Goal: Task Accomplishment & Management: Complete application form

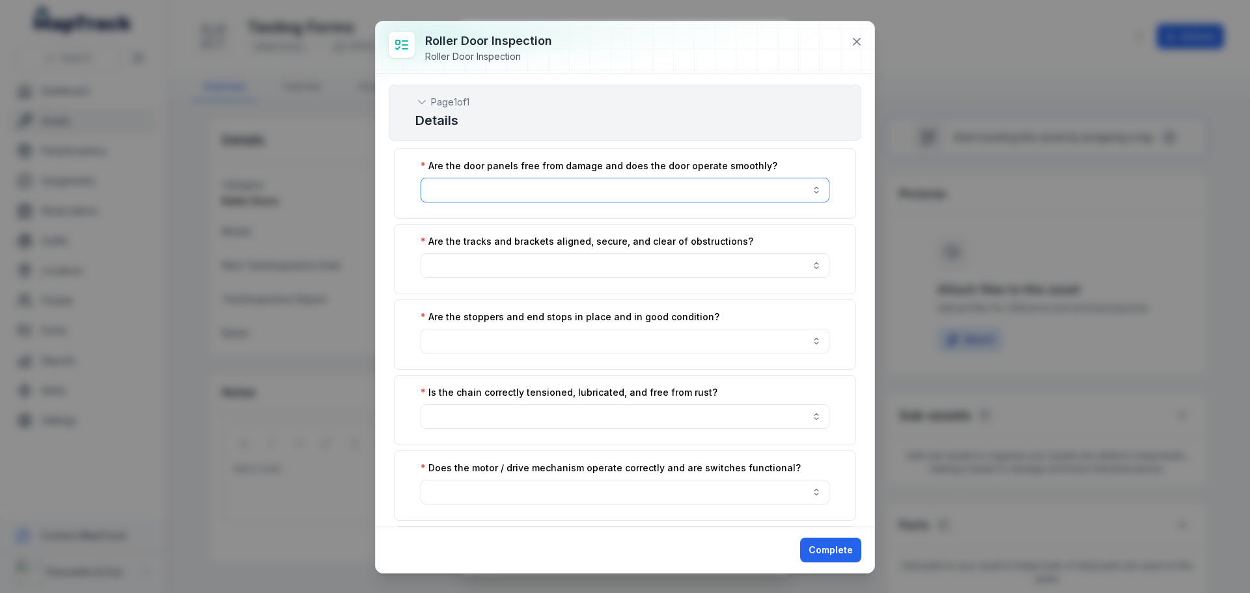
click at [527, 187] on button "button" at bounding box center [624, 190] width 409 height 25
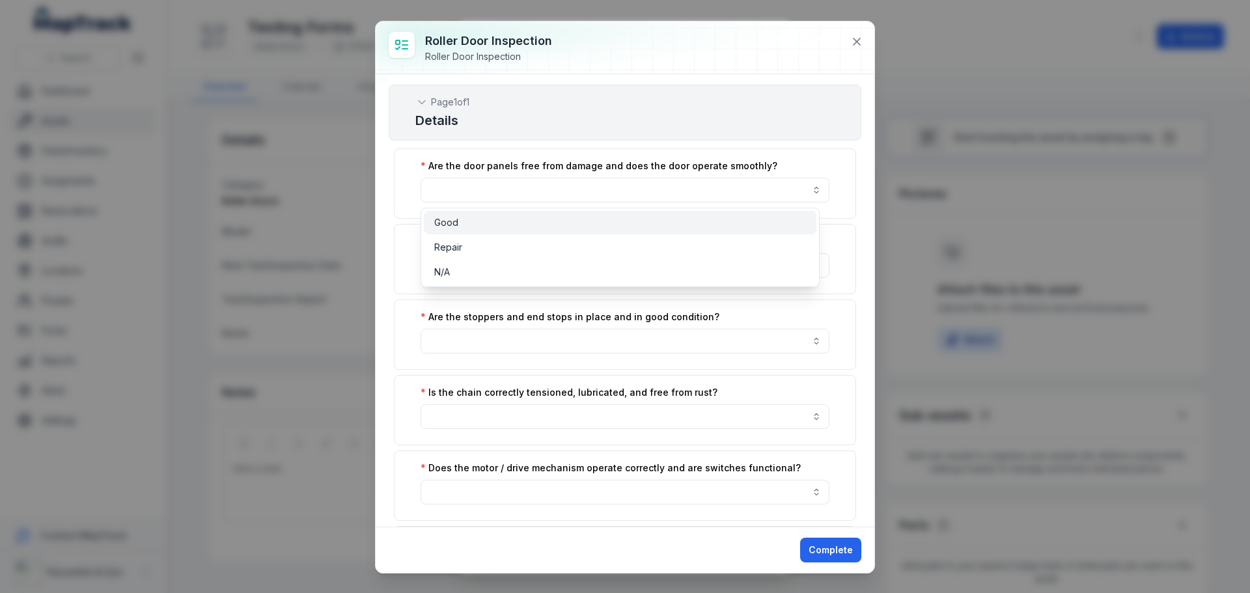
click at [508, 225] on div "Good" at bounding box center [620, 222] width 372 height 13
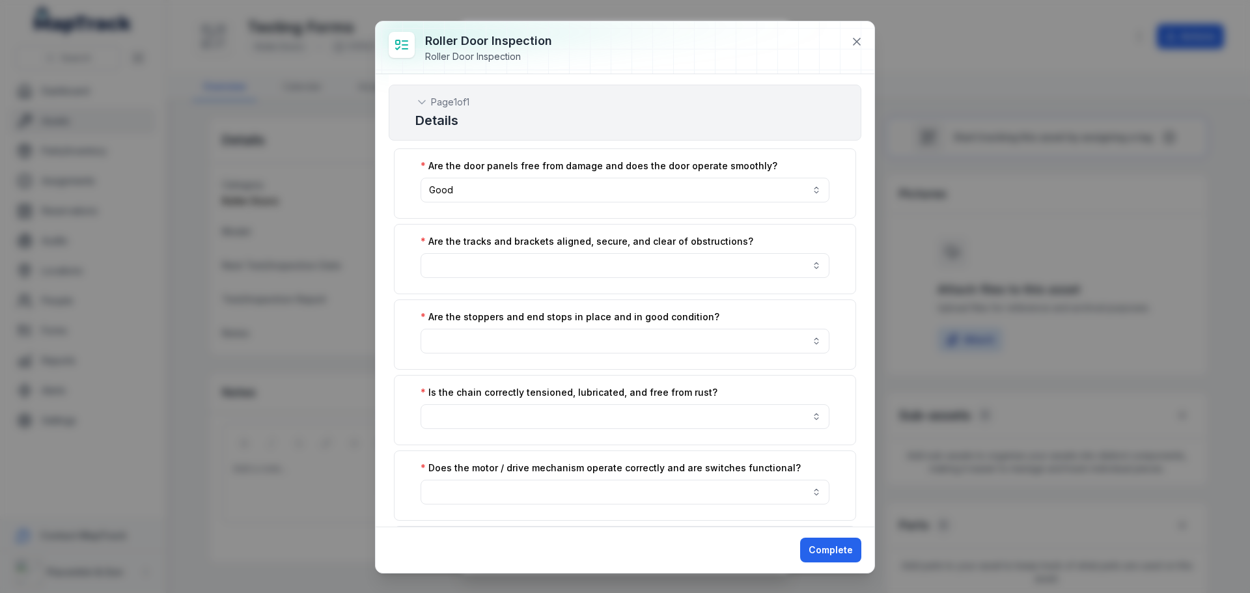
click at [500, 243] on label "Are the tracks and brackets aligned, secure, and clear of obstructions?" at bounding box center [586, 241] width 333 height 13
click at [502, 259] on button "button" at bounding box center [624, 265] width 409 height 25
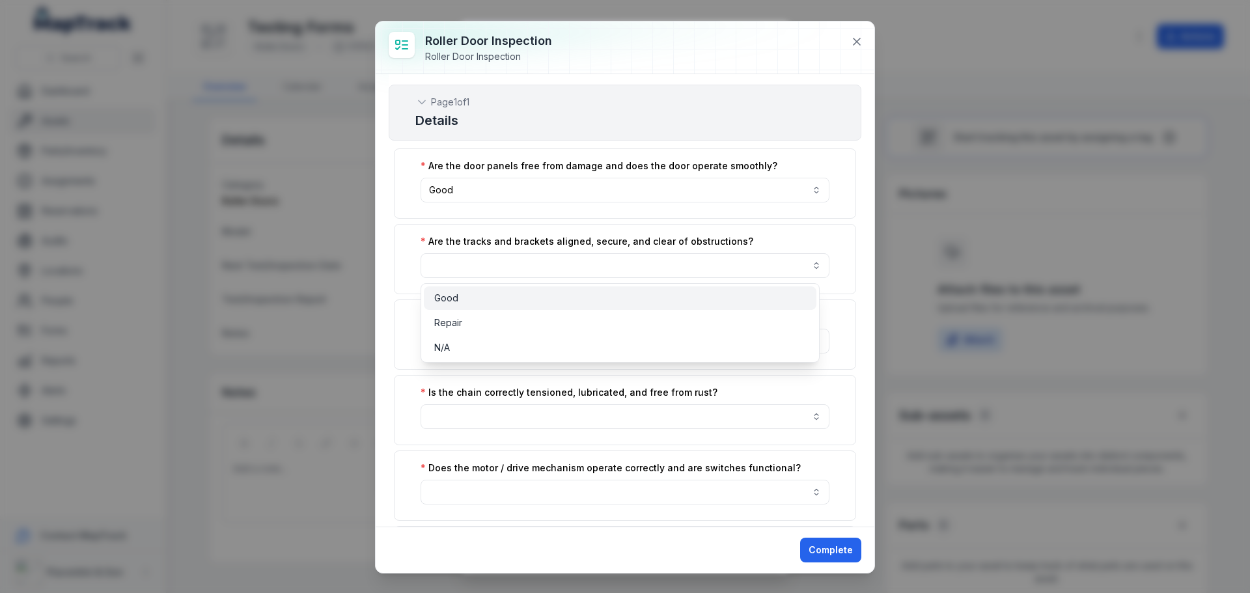
click at [505, 294] on div "Good" at bounding box center [620, 298] width 372 height 13
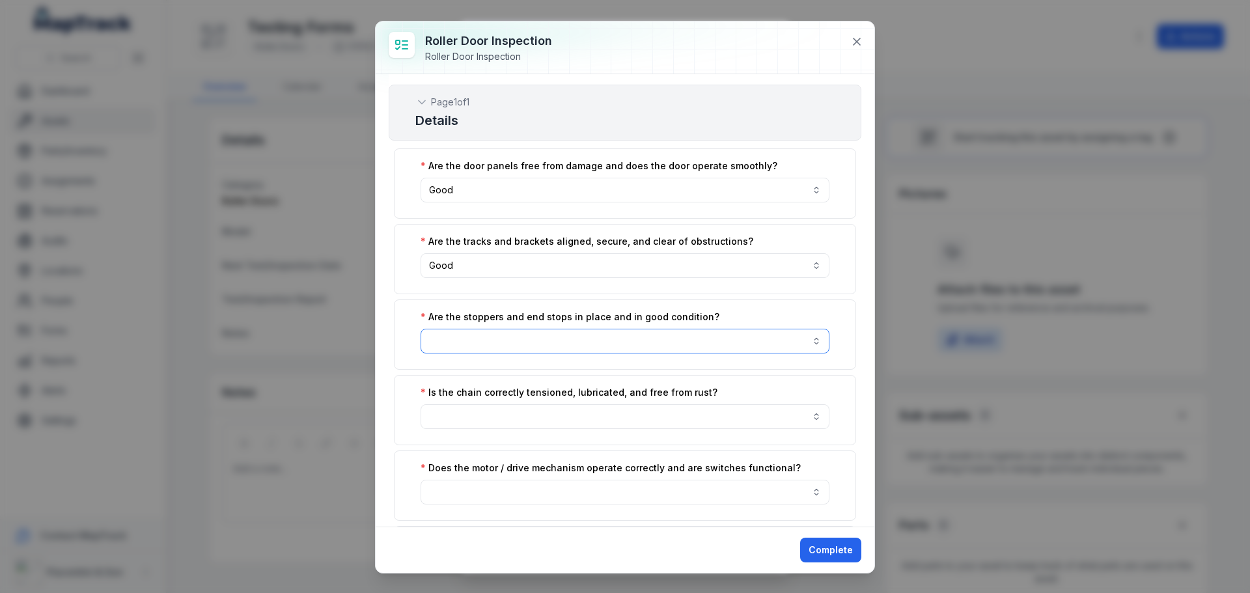
click at [517, 350] on button "button" at bounding box center [624, 341] width 409 height 25
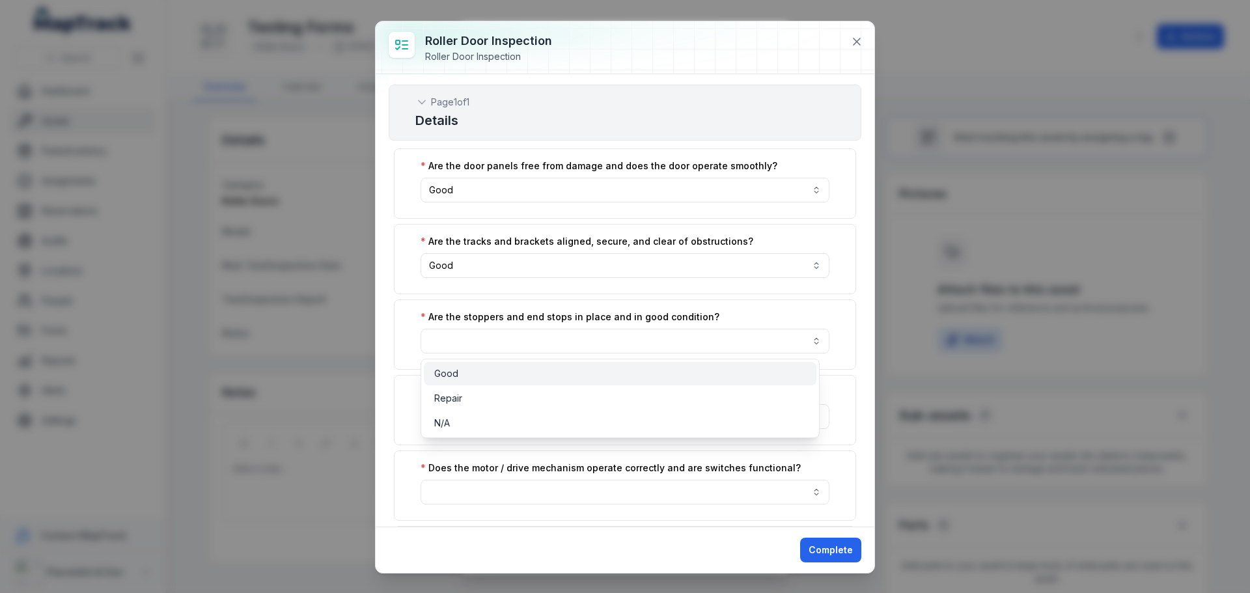
click at [517, 370] on div "Good" at bounding box center [620, 373] width 372 height 13
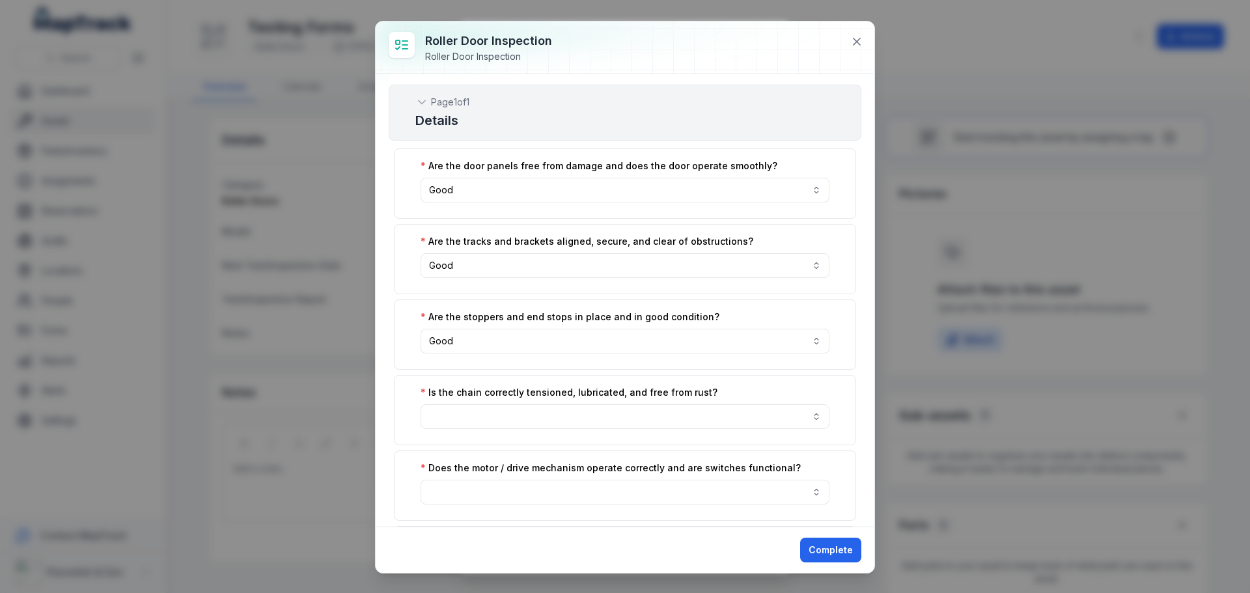
click at [523, 400] on div "Is the chain correctly tensioned, lubricated, and free from rust?" at bounding box center [625, 410] width 462 height 70
click at [525, 420] on button "button" at bounding box center [624, 416] width 409 height 25
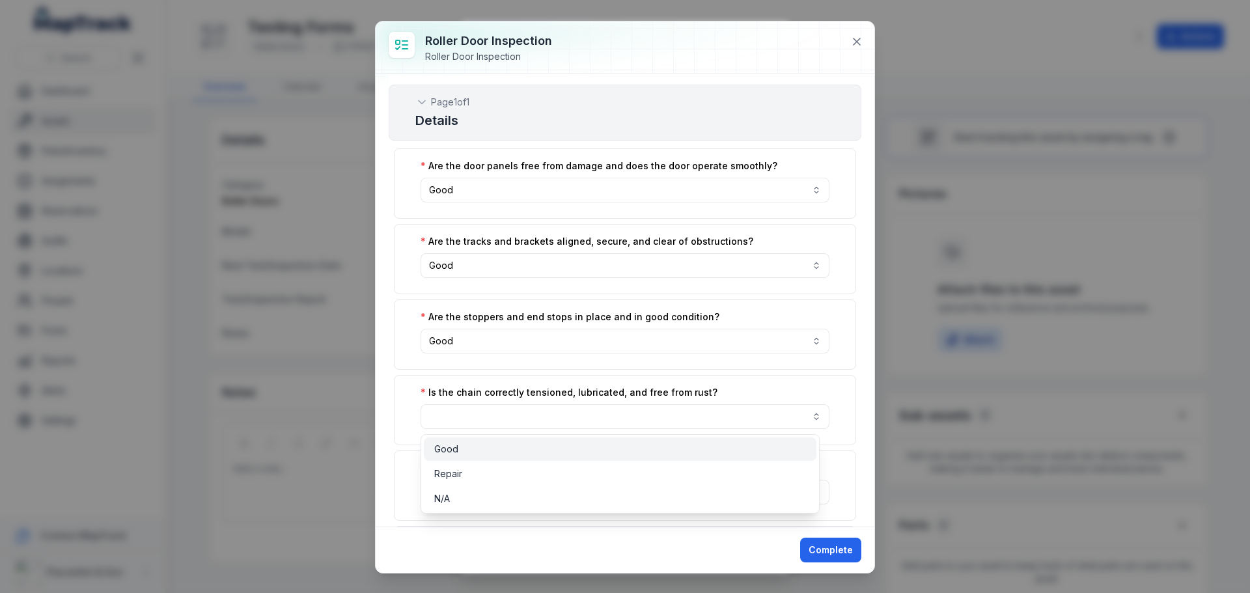
click at [526, 446] on div "Good" at bounding box center [620, 449] width 372 height 13
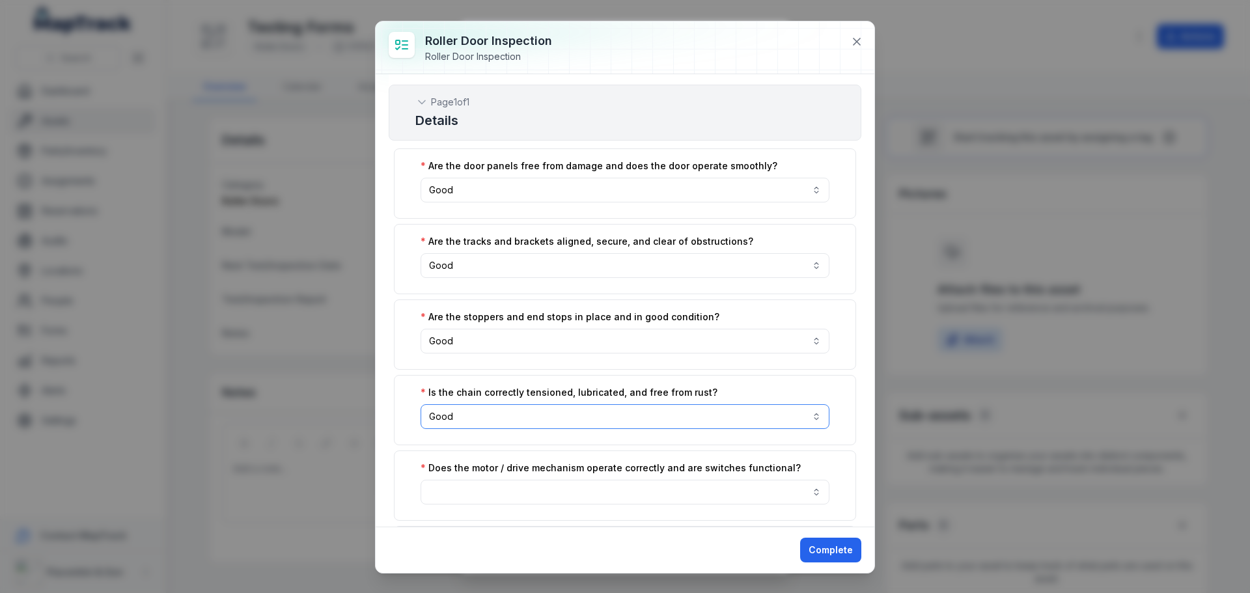
scroll to position [130, 0]
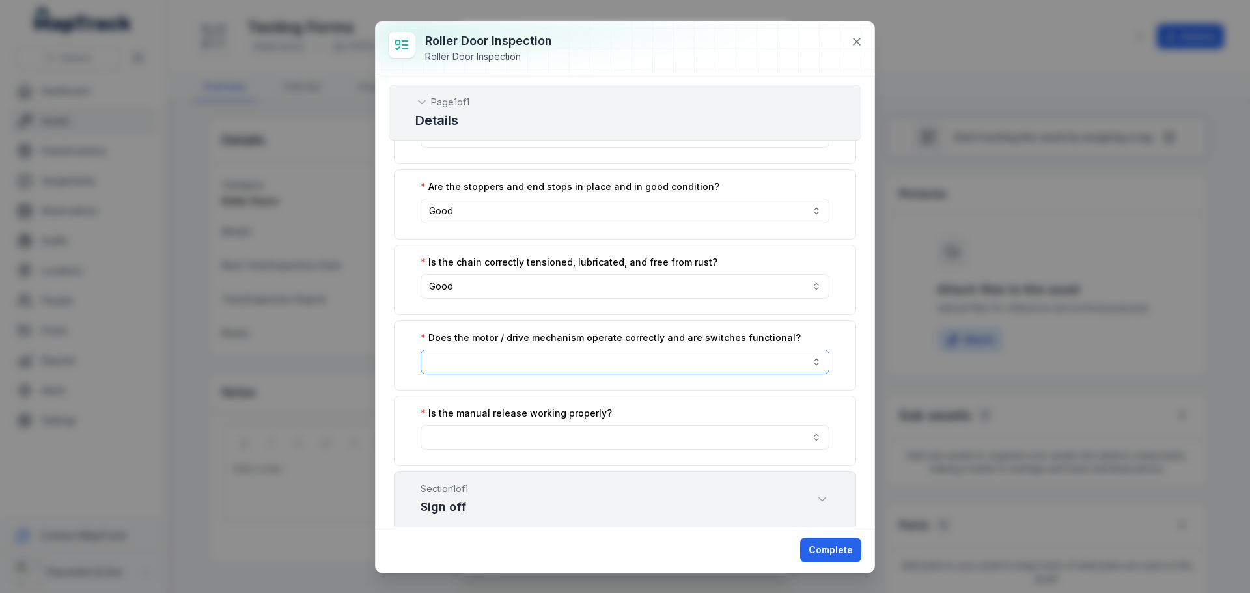
click at [530, 357] on button "button" at bounding box center [624, 362] width 409 height 25
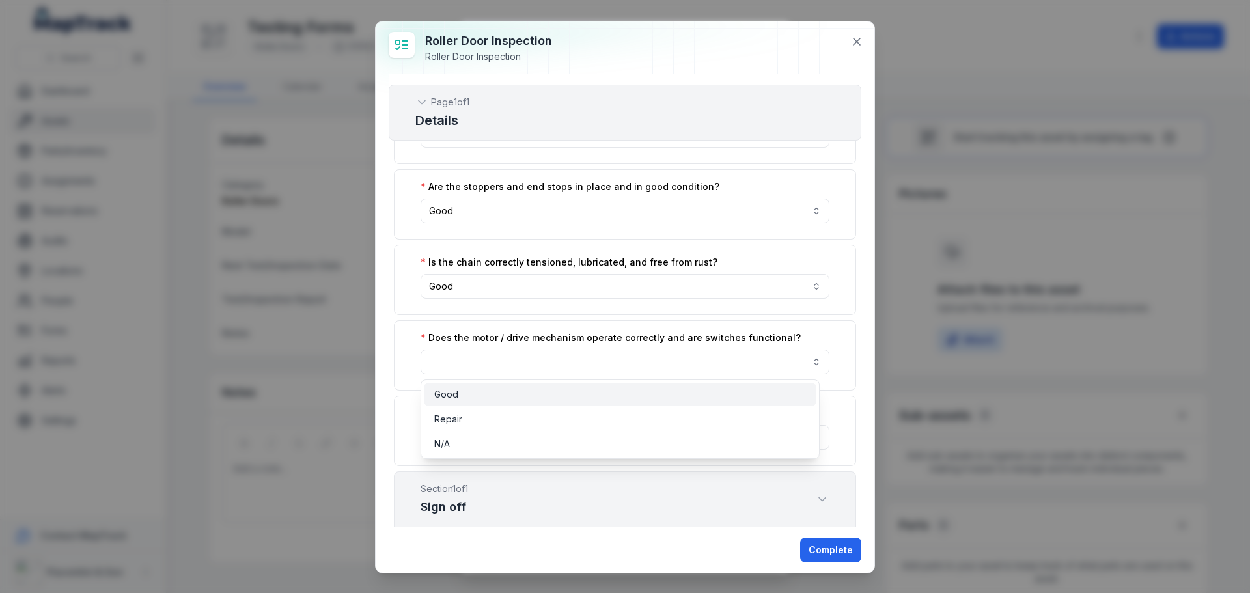
click at [525, 385] on div "Good" at bounding box center [620, 394] width 392 height 23
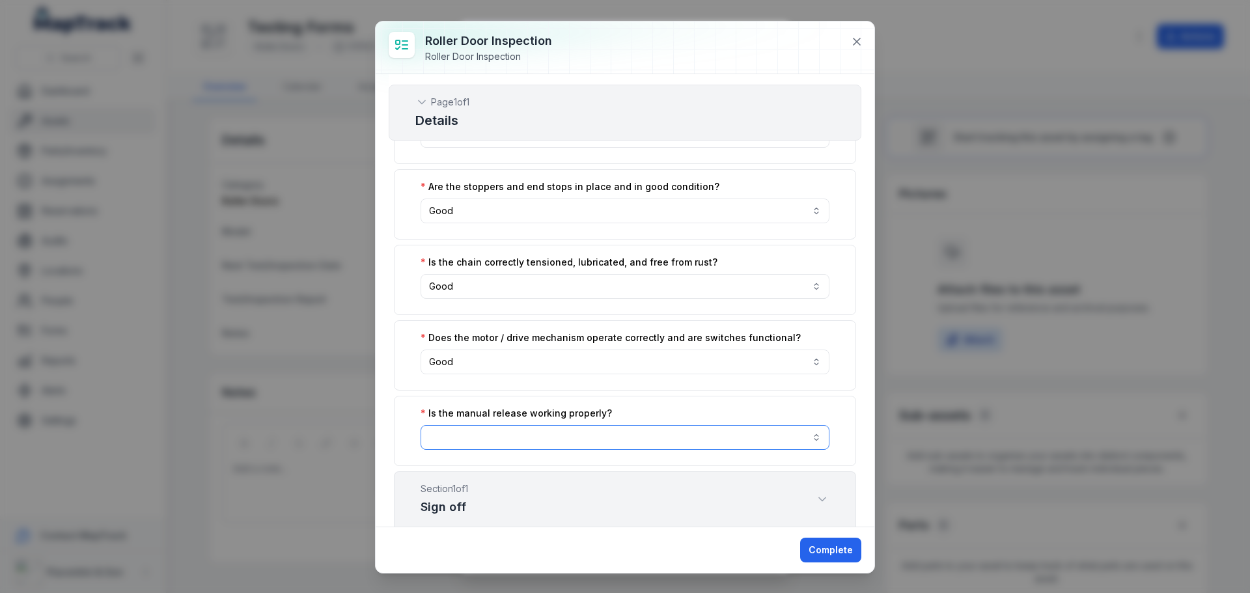
click at [525, 428] on button "button" at bounding box center [624, 437] width 409 height 25
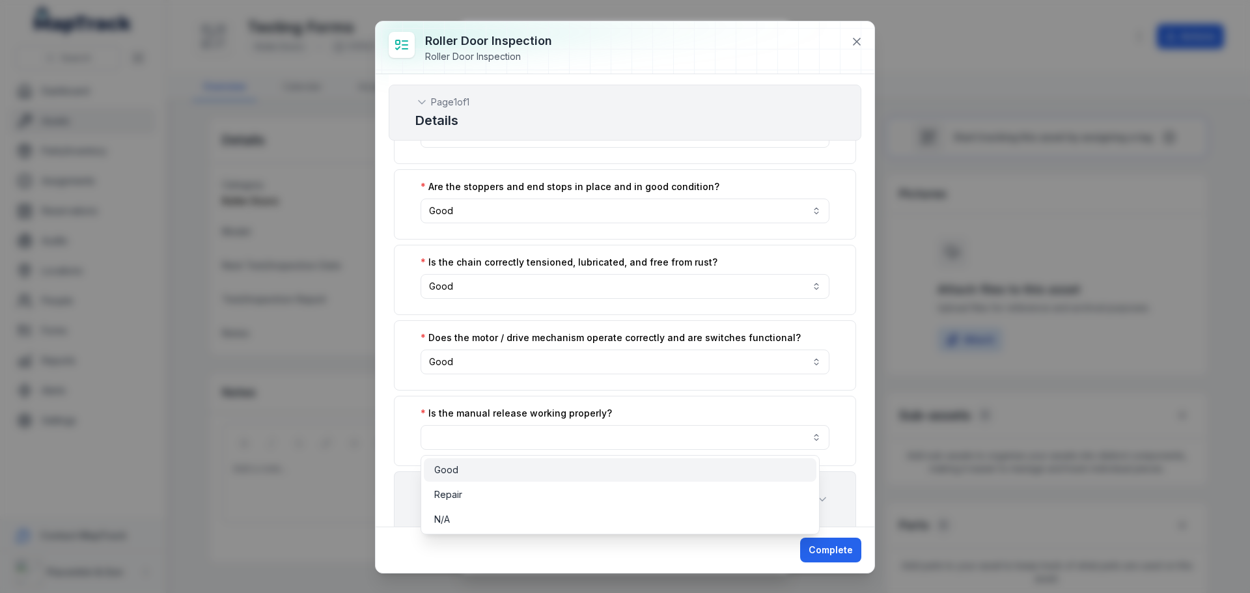
click at [521, 466] on div "Good" at bounding box center [620, 469] width 372 height 13
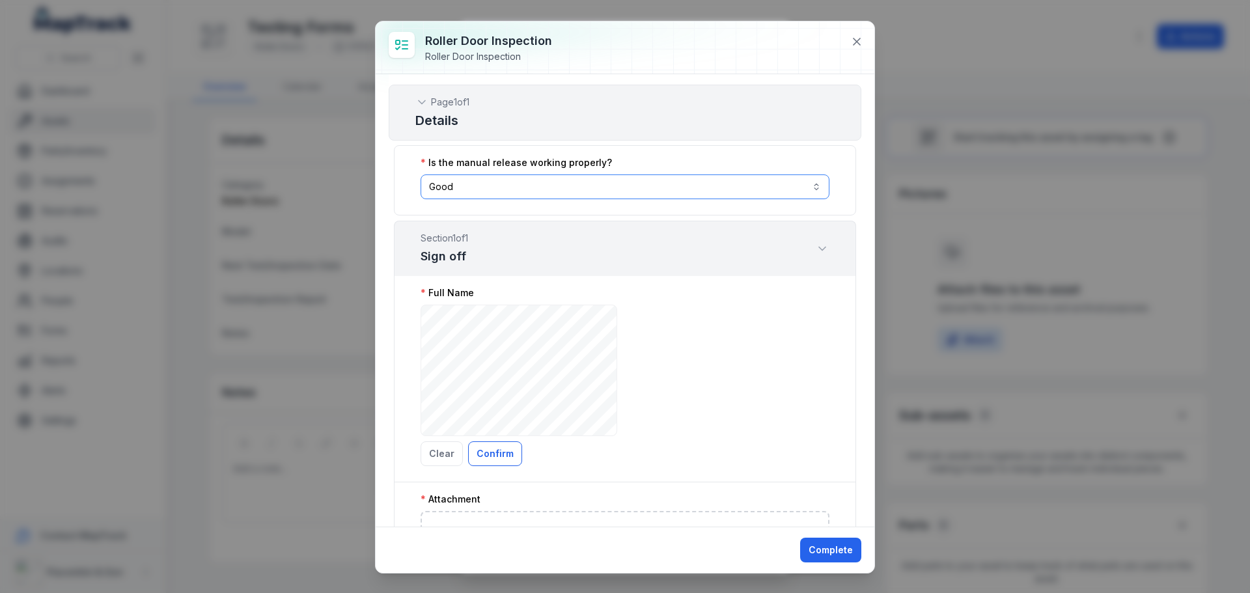
scroll to position [391, 0]
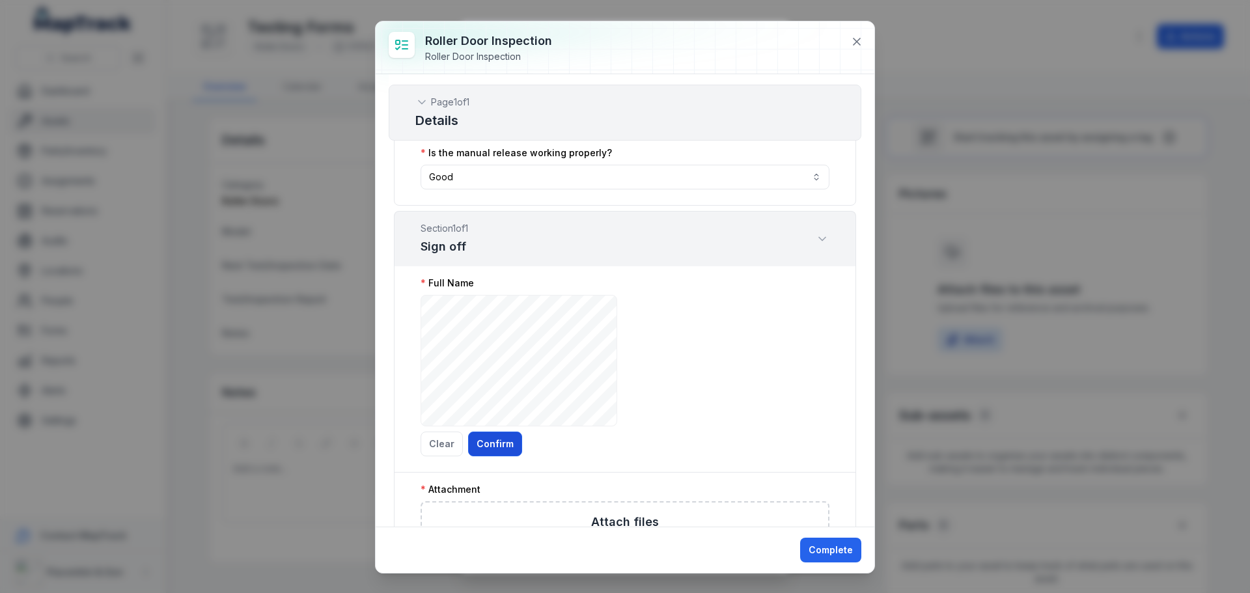
click at [514, 438] on button "Confirm" at bounding box center [495, 444] width 54 height 25
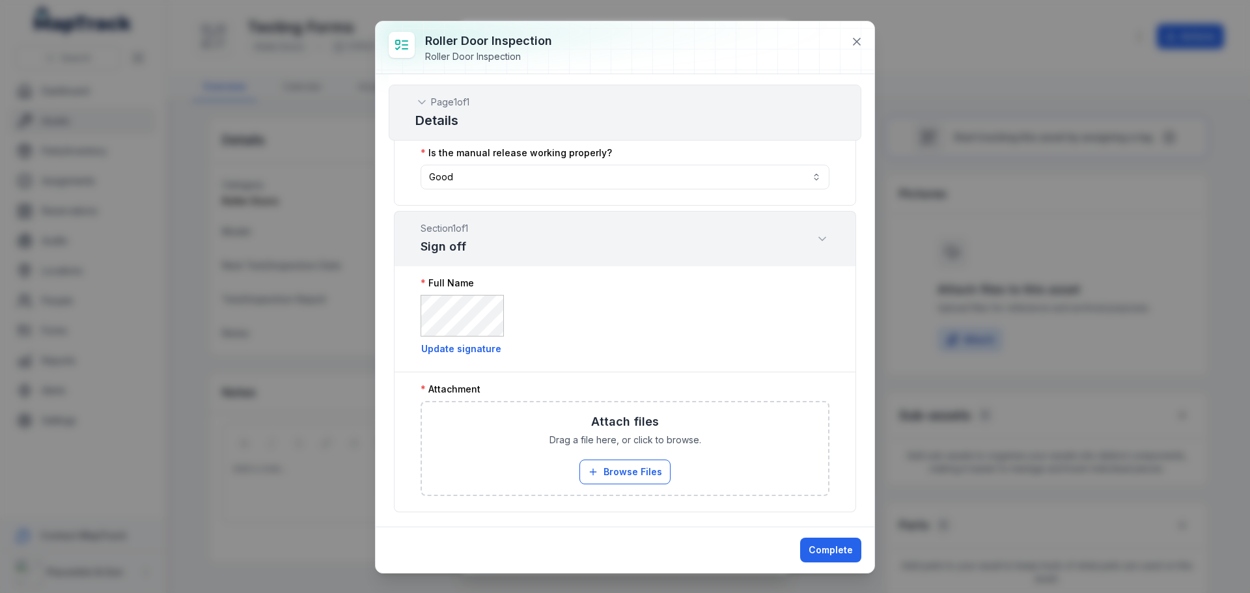
scroll to position [402, 0]
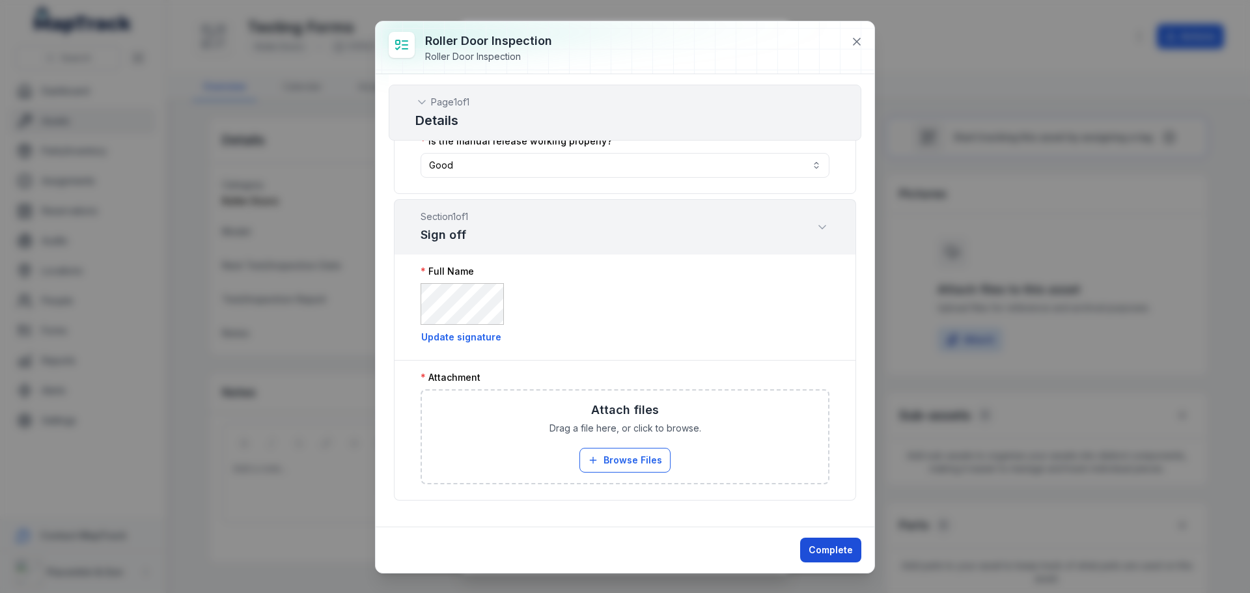
click at [824, 553] on button "Complete" at bounding box center [830, 550] width 61 height 25
click at [657, 460] on button "Browse Files" at bounding box center [624, 460] width 91 height 25
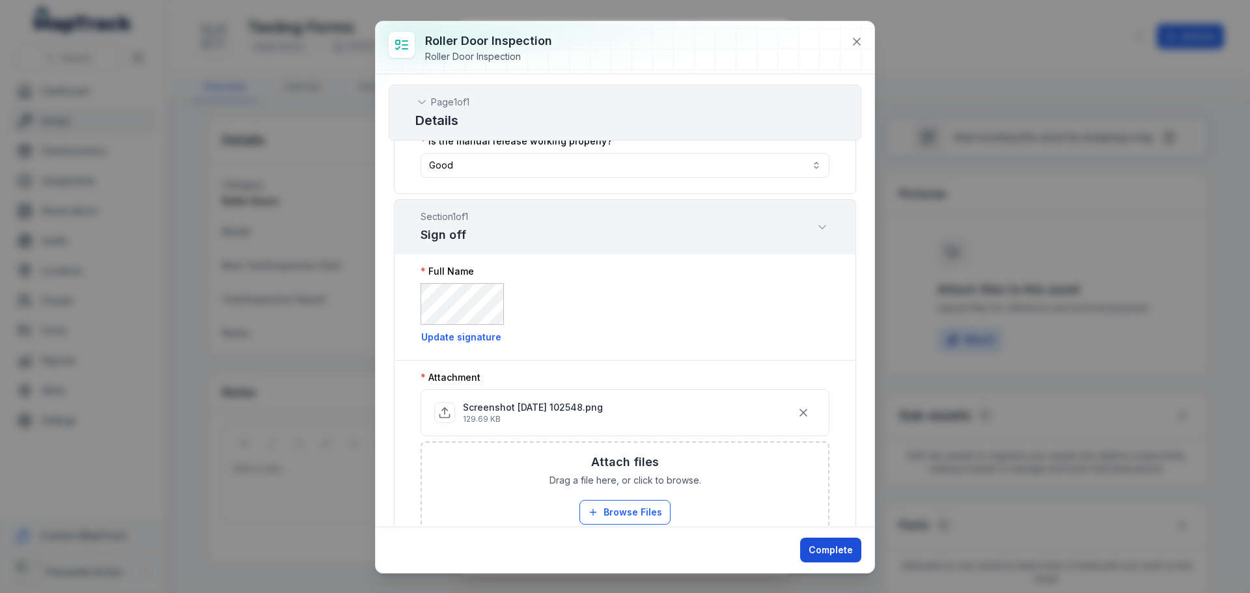
click at [828, 551] on button "Complete" at bounding box center [830, 550] width 61 height 25
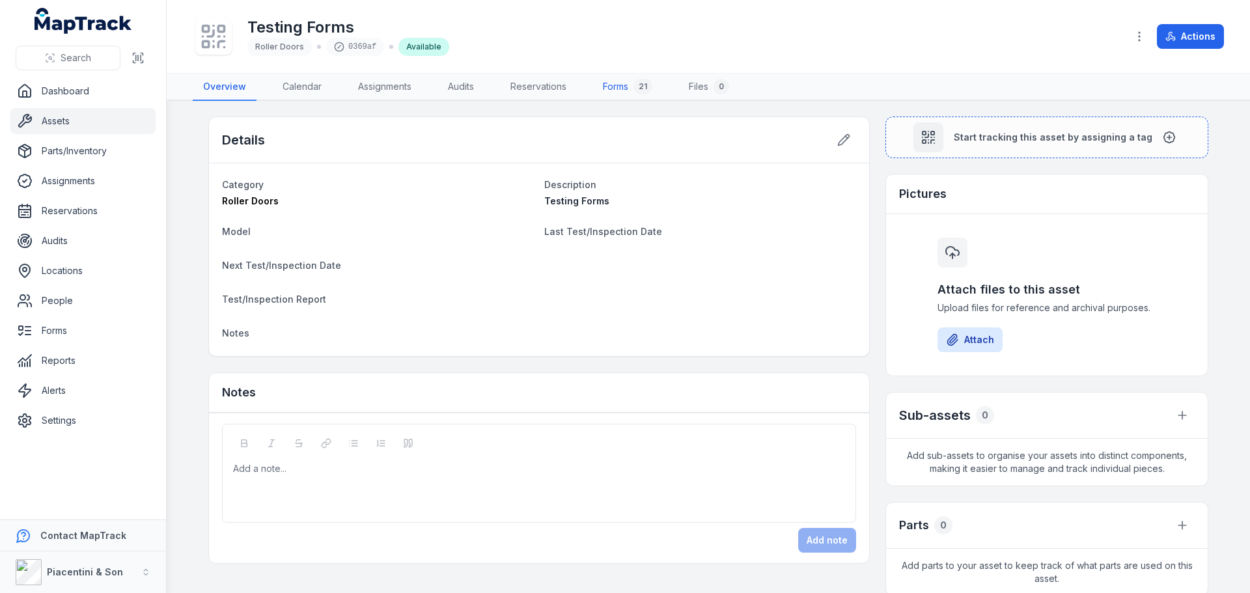
click at [638, 87] on div "21" at bounding box center [642, 87] width 19 height 16
